Goal: Information Seeking & Learning: Learn about a topic

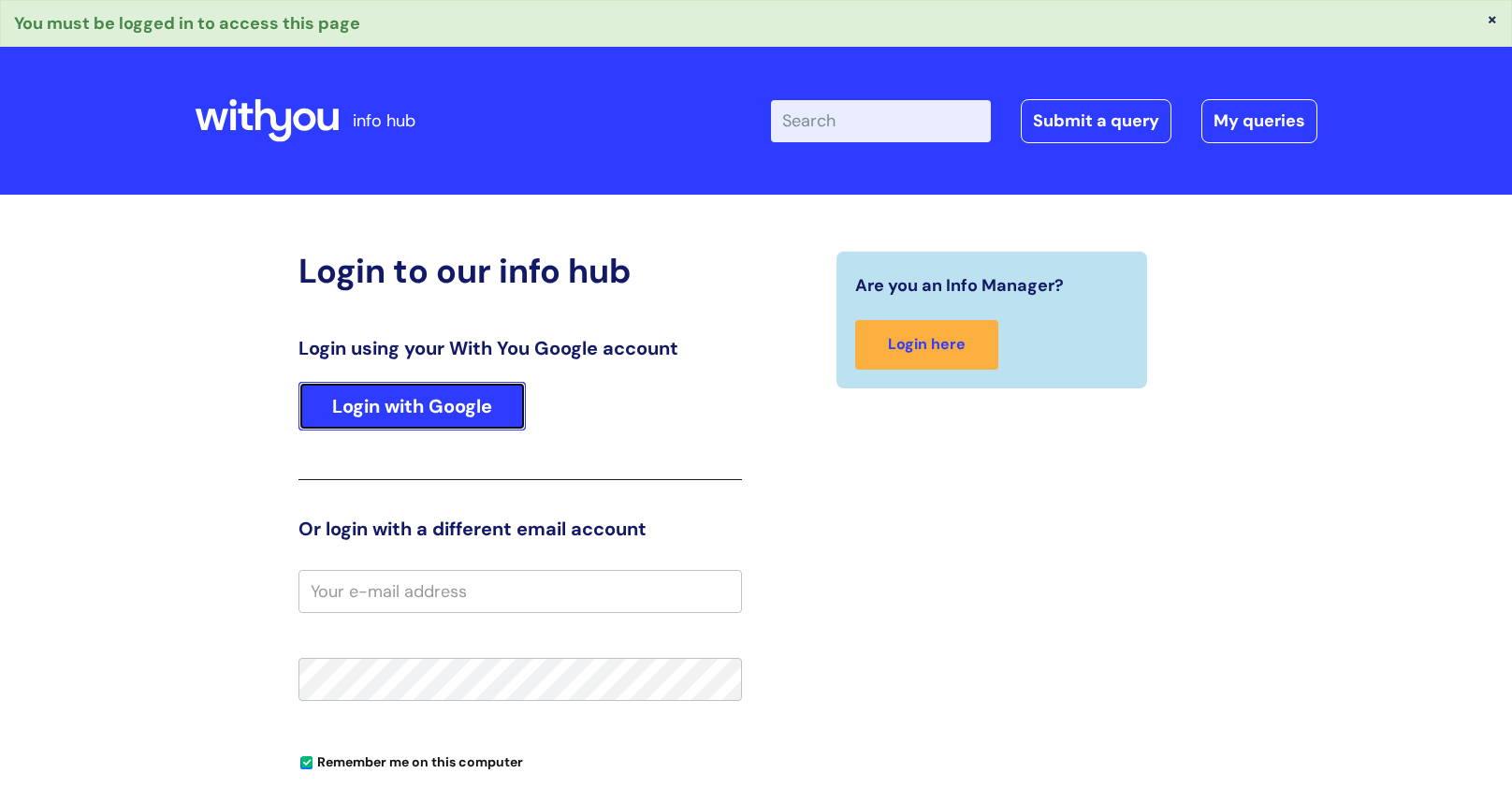
click at [478, 399] on link "Login with Google" at bounding box center [412, 407] width 227 height 49
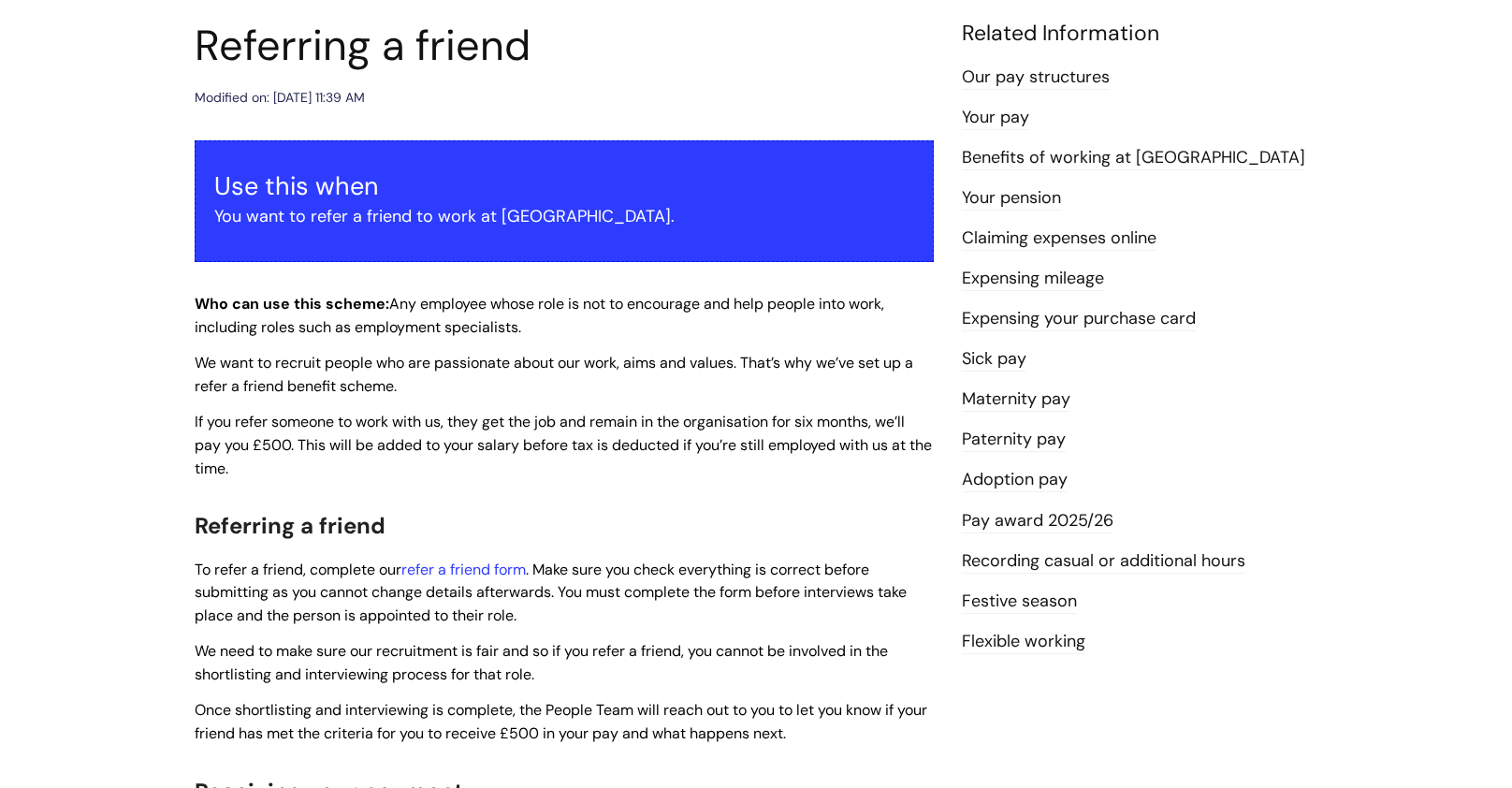
scroll to position [213, 0]
click at [1049, 513] on link "Pay award 2025/26" at bounding box center [1037, 521] width 152 height 25
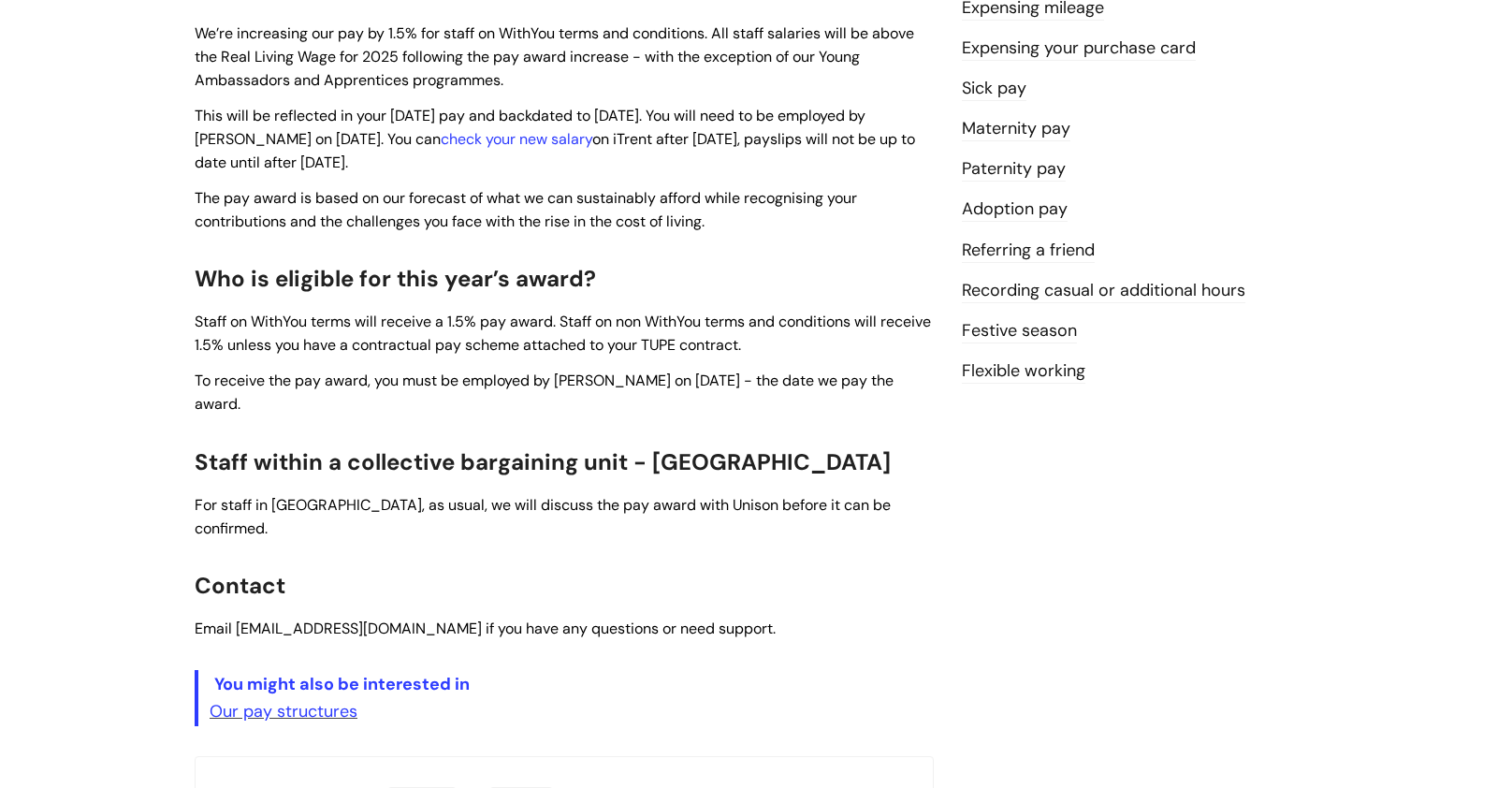
scroll to position [470, 0]
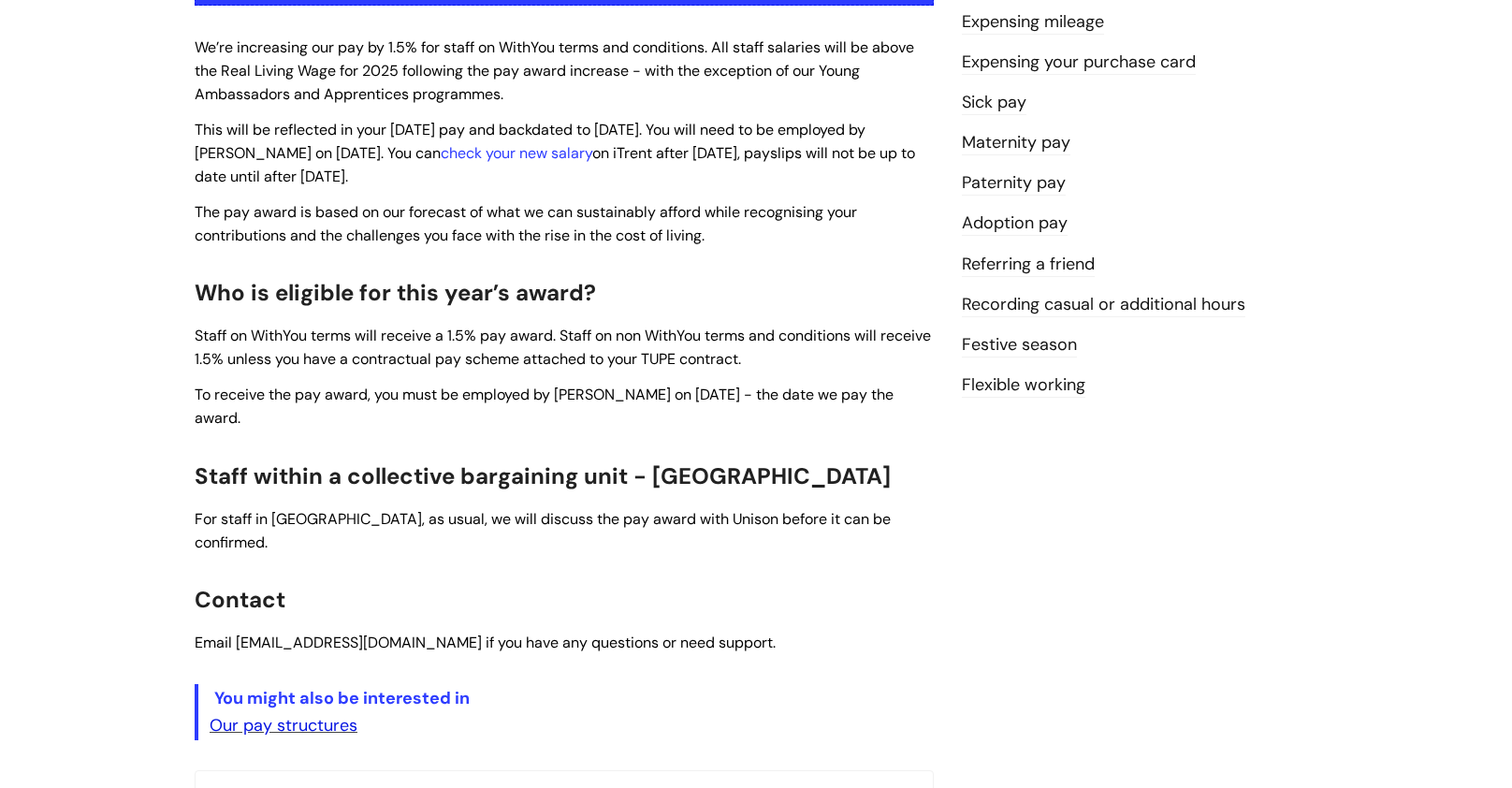
click at [342, 714] on link "Our pay structures" at bounding box center [283, 726] width 148 height 23
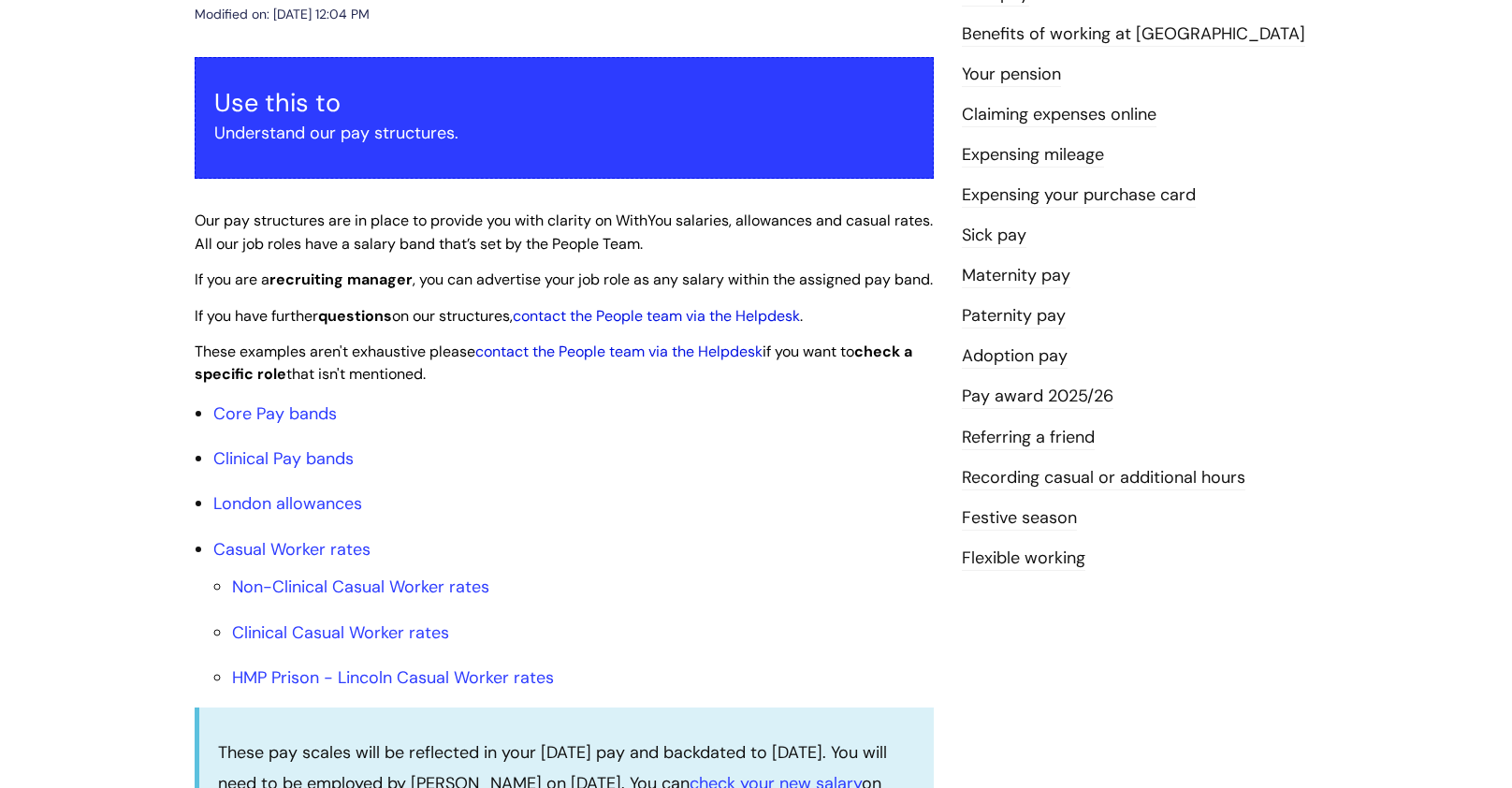
scroll to position [297, 0]
click at [259, 424] on link "Core Pay bands" at bounding box center [275, 412] width 124 height 23
